Goal: Task Accomplishment & Management: Use online tool/utility

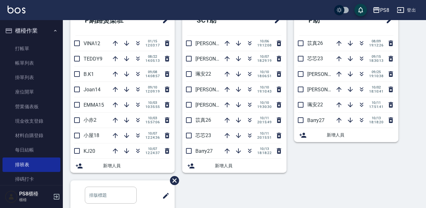
click at [38, 38] on button "櫃檯作業" at bounding box center [32, 31] width 58 height 16
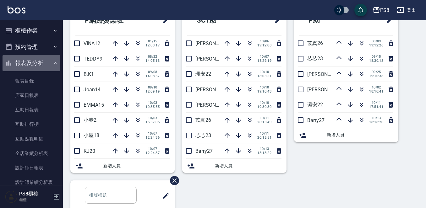
click at [45, 62] on button "報表及分析" at bounding box center [32, 63] width 58 height 16
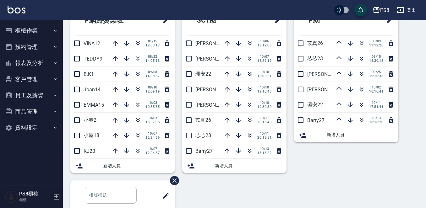
click at [47, 56] on button "報表及分析" at bounding box center [32, 63] width 58 height 16
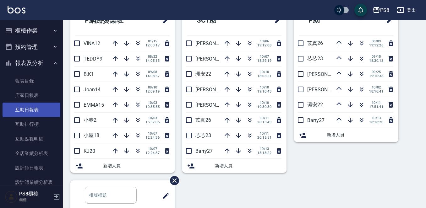
click at [43, 114] on link "互助日報表" at bounding box center [32, 110] width 58 height 14
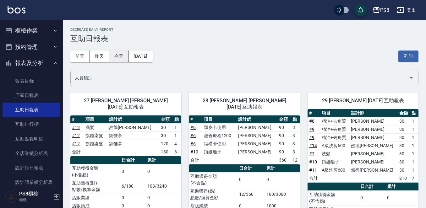
click at [114, 56] on button "今天" at bounding box center [118, 57] width 19 height 12
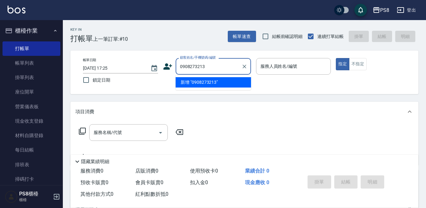
drag, startPoint x: 208, startPoint y: 67, endPoint x: 176, endPoint y: 67, distance: 31.7
click at [176, 67] on div "0908273213 顧客姓名/手機號碼/編號" at bounding box center [212, 66] width 75 height 17
type input "0908273213"
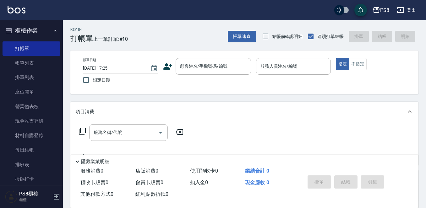
click at [168, 68] on icon at bounding box center [167, 66] width 9 height 6
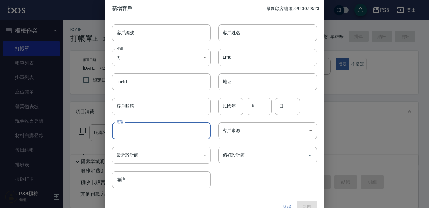
click at [146, 127] on input "電話" at bounding box center [161, 130] width 99 height 17
paste input "0908273213"
type input "0908273213"
click at [266, 35] on input "客戶姓名" at bounding box center [267, 32] width 99 height 17
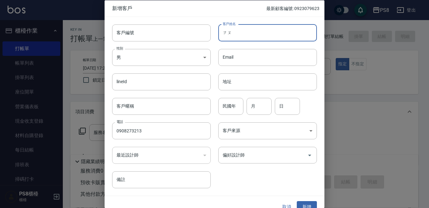
type input "鄒"
type input "周"
click at [230, 105] on input "民國年" at bounding box center [230, 106] width 25 height 17
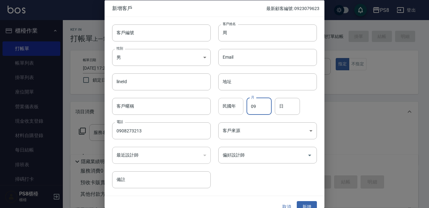
type input "09"
type input "07"
click at [310, 202] on button "新增" at bounding box center [307, 207] width 20 height 12
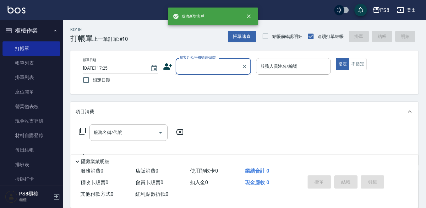
click at [222, 70] on input "顧客姓名/手機號碼/編號" at bounding box center [208, 66] width 60 height 11
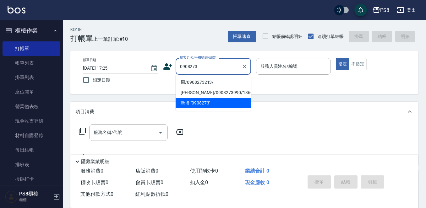
click at [210, 81] on li "周/0908273213/" at bounding box center [212, 82] width 75 height 10
type input "周/0908273213/"
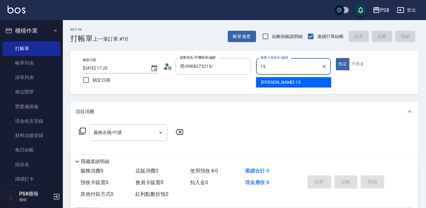
type input "EMMA-15"
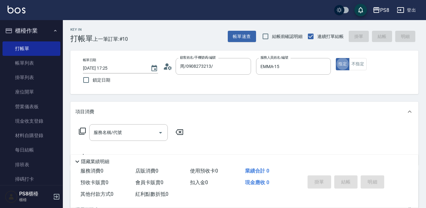
type button "true"
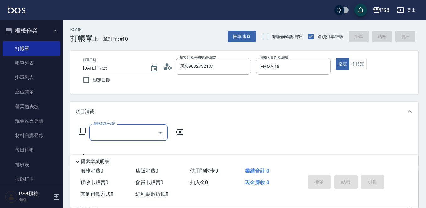
scroll to position [31, 0]
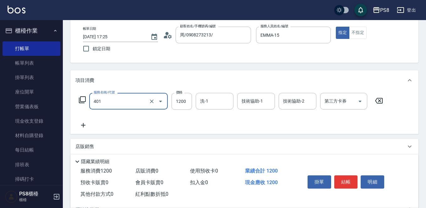
type input "基本染髮(401)"
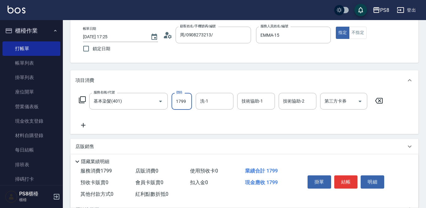
type input "1799"
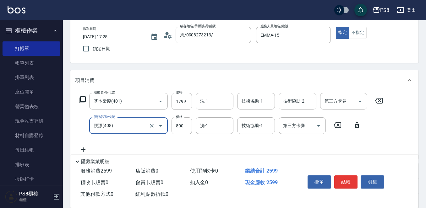
type input "腰漂(408)"
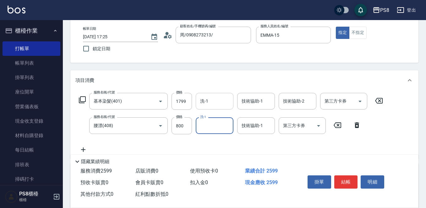
click at [212, 99] on input "洗-1" at bounding box center [214, 101] width 32 height 11
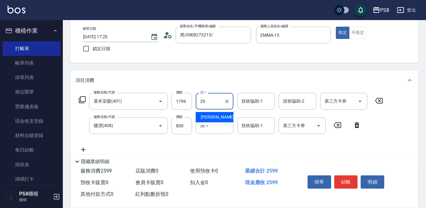
type input "[PERSON_NAME]-29"
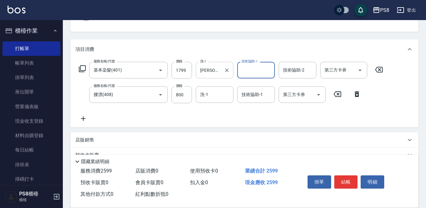
scroll to position [63, 0]
click at [88, 117] on icon at bounding box center [83, 119] width 16 height 8
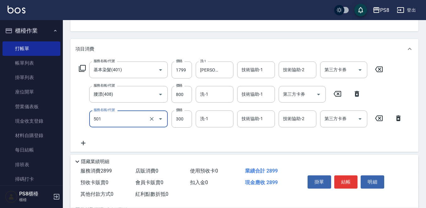
type input "自備護髮(501)"
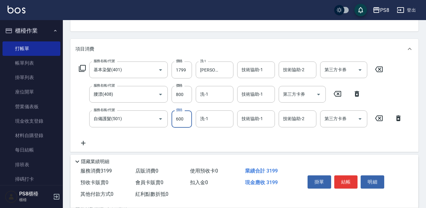
type input "600"
click at [229, 71] on icon "Clear" at bounding box center [226, 70] width 6 height 6
click at [215, 111] on div "洗-1" at bounding box center [215, 118] width 38 height 17
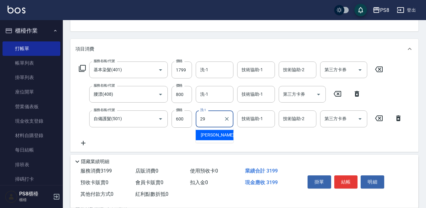
type input "[PERSON_NAME]-29"
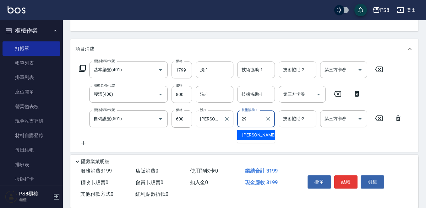
type input "[PERSON_NAME]-29"
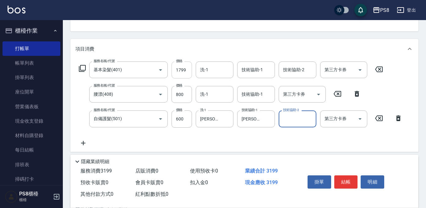
click at [184, 71] on input "1799" at bounding box center [181, 70] width 20 height 17
click at [183, 71] on input "1799" at bounding box center [181, 70] width 20 height 17
type input "1399"
click at [297, 137] on div "服務名稱/代號 基本染髮(401) 服務名稱/代號 價格 1399 價格 洗-1 洗-1 技術協助-1 技術協助-1 技術協助-2 技術協助-2 第三方卡券 …" at bounding box center [240, 104] width 330 height 85
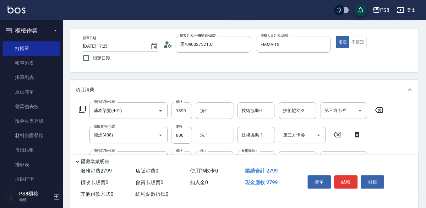
scroll to position [22, 0]
click at [344, 175] on button "結帳" at bounding box center [346, 181] width 24 height 13
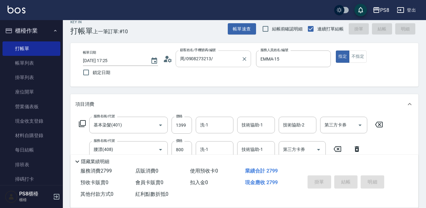
scroll to position [0, 0]
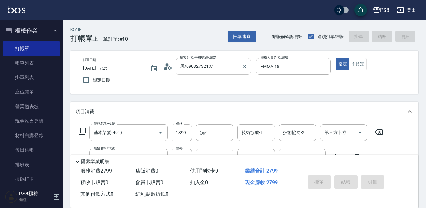
type input "[DATE] 19:45"
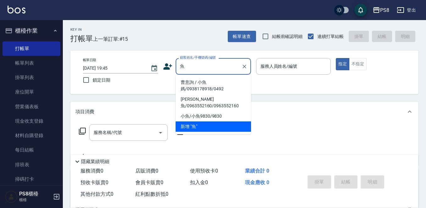
drag, startPoint x: 223, startPoint y: 83, endPoint x: 223, endPoint y: 79, distance: 3.5
click at [223, 79] on li "曹意詢 / 小魚媽/0938178918/0492" at bounding box center [212, 85] width 75 height 17
type input "曹意詢 / 小魚媽/0938178918/0492"
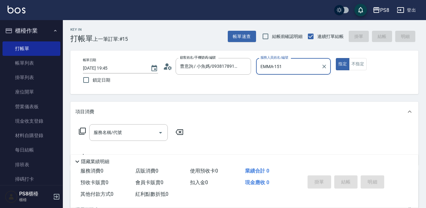
click at [335, 58] on button "指定" at bounding box center [341, 64] width 13 height 12
type input "EMMA-15"
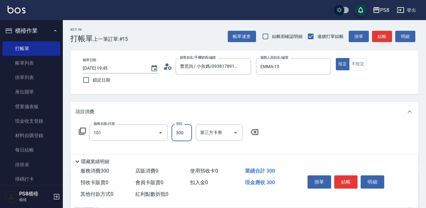
type input "洗髮(101)"
type input "500"
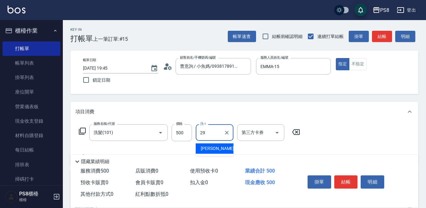
type input "[PERSON_NAME]-29"
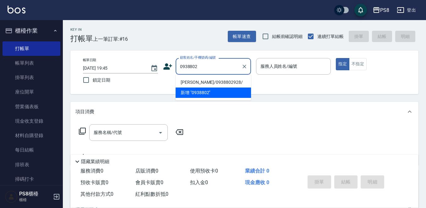
click at [220, 78] on li "[PERSON_NAME]/0938802928/" at bounding box center [212, 82] width 75 height 10
type input "[PERSON_NAME]/0938802928/"
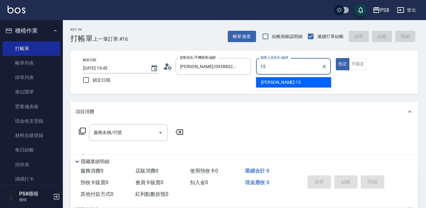
type input "EMMA-15"
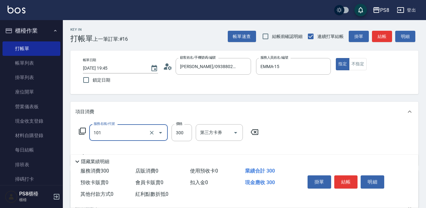
type input "洗髮(101)"
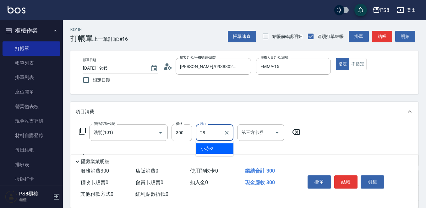
type input "[PERSON_NAME]-28"
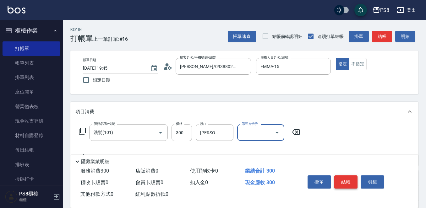
click at [349, 179] on button "結帳" at bounding box center [346, 181] width 24 height 13
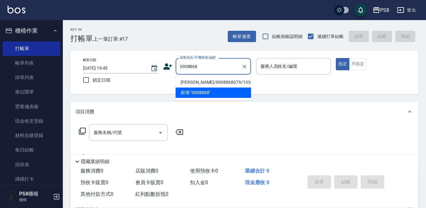
click at [218, 78] on li "[PERSON_NAME]/0908868079/13347" at bounding box center [212, 82] width 75 height 10
type input "[PERSON_NAME]/0908868079/13347"
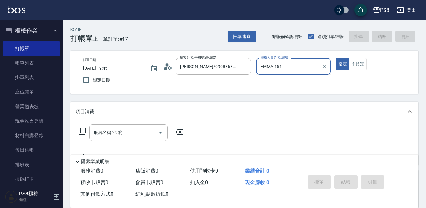
click at [335, 58] on button "指定" at bounding box center [341, 64] width 13 height 12
type input "EMMA-15"
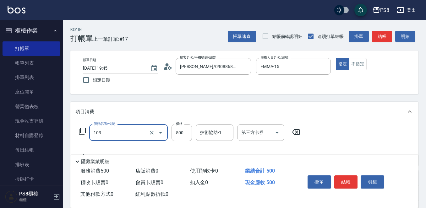
type input "B級洗剪500(103)"
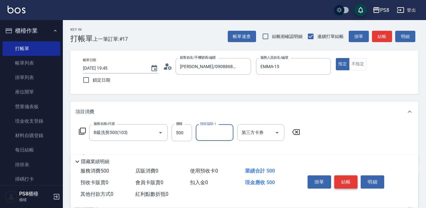
click at [343, 180] on button "結帳" at bounding box center [346, 181] width 24 height 13
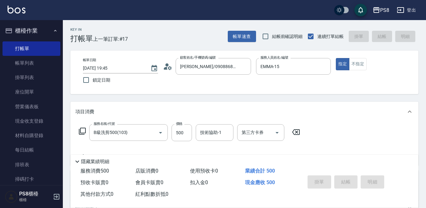
type input "[DATE] 19:46"
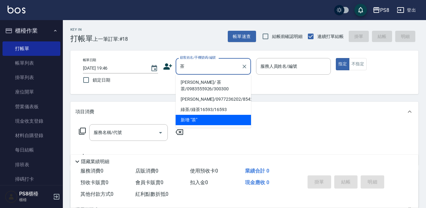
click at [207, 83] on li "[PERSON_NAME]/ 茶茶/0983555926/300300" at bounding box center [212, 85] width 75 height 17
type input "[PERSON_NAME]/ 茶茶/0983555926/300300"
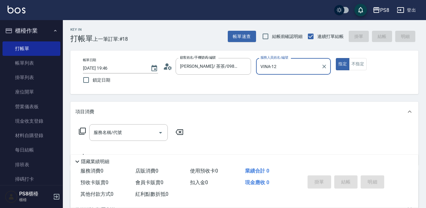
click at [335, 58] on button "指定" at bounding box center [341, 64] width 13 height 12
drag, startPoint x: 313, startPoint y: 72, endPoint x: 150, endPoint y: 48, distance: 164.9
click at [153, 50] on div "Key In 打帳單 上一筆訂單:#18 帳單速查 結帳前確認明細 連續打單結帳 掛單 結帳 明細 帳單日期 [DATE] 19:46 鎖定日期 顧客姓名/手…" at bounding box center [244, 163] width 363 height 287
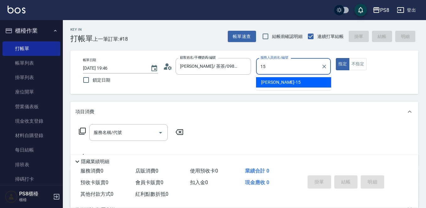
type input "EMMA-15"
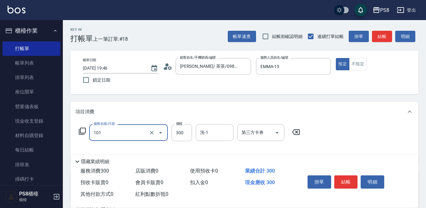
type input "洗髮(101)"
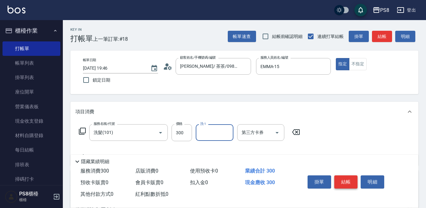
click at [339, 177] on button "結帳" at bounding box center [346, 181] width 24 height 13
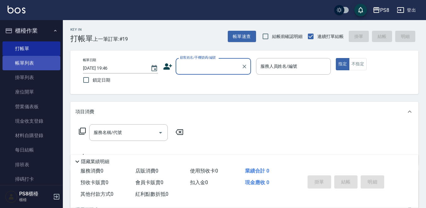
click at [45, 67] on link "帳單列表" at bounding box center [32, 63] width 58 height 14
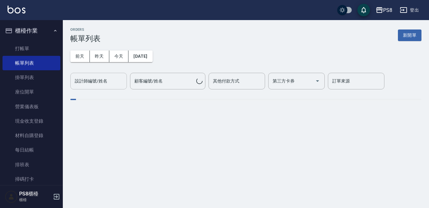
click at [108, 81] on input "設計師編號/姓名" at bounding box center [98, 81] width 51 height 11
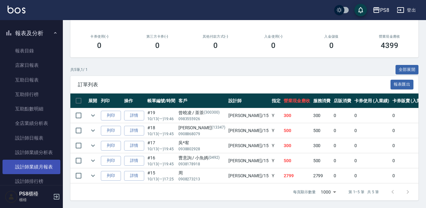
scroll to position [188, 0]
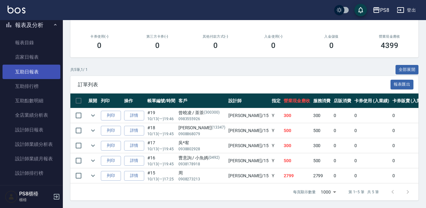
type input "EMMA-15"
click at [41, 67] on link "互助日報表" at bounding box center [32, 72] width 58 height 14
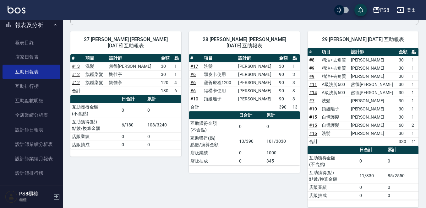
scroll to position [68, 0]
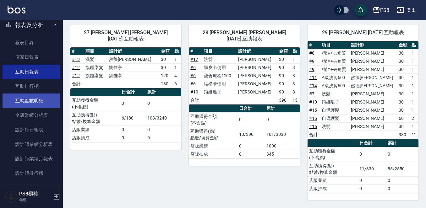
click at [41, 99] on link "互助點數明細" at bounding box center [32, 101] width 58 height 14
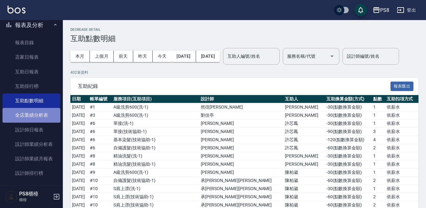
click at [47, 110] on link "全店業績分析表" at bounding box center [32, 115] width 58 height 14
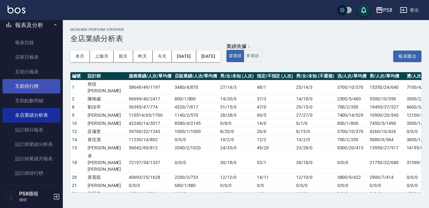
click at [40, 91] on link "互助排行榜" at bounding box center [32, 86] width 58 height 14
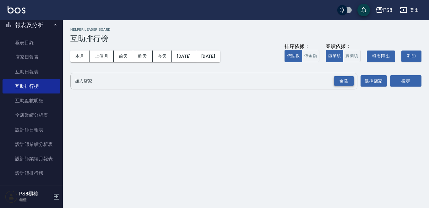
click at [335, 80] on div "全選" at bounding box center [344, 81] width 20 height 10
click at [385, 78] on button "選擇店家" at bounding box center [373, 82] width 26 height 12
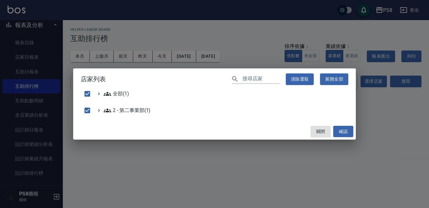
click at [391, 78] on div "店家列表 ​ 清除選取 展開全部 全部(1) 2 - 第二事業部(1) 關閉 確認" at bounding box center [214, 104] width 429 height 208
checkbox input "false"
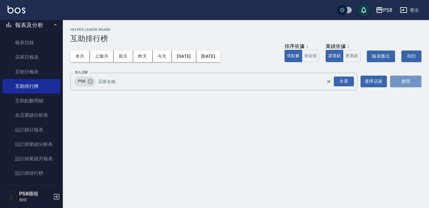
click at [391, 78] on button "搜尋" at bounding box center [405, 82] width 31 height 12
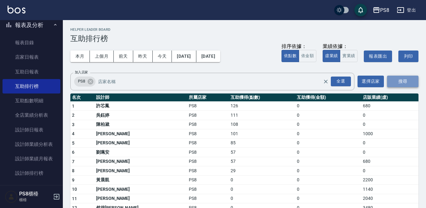
click at [395, 81] on button "搜尋" at bounding box center [402, 82] width 31 height 12
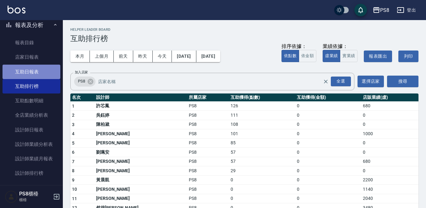
click at [42, 74] on link "互助日報表" at bounding box center [32, 72] width 58 height 14
